Goal: Transaction & Acquisition: Subscribe to service/newsletter

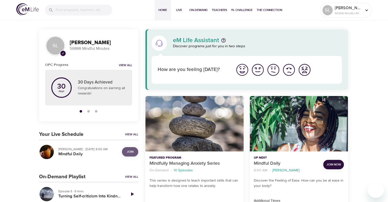
click at [130, 154] on span "Join" at bounding box center [130, 151] width 7 height 5
